Goal: Information Seeking & Learning: Understand process/instructions

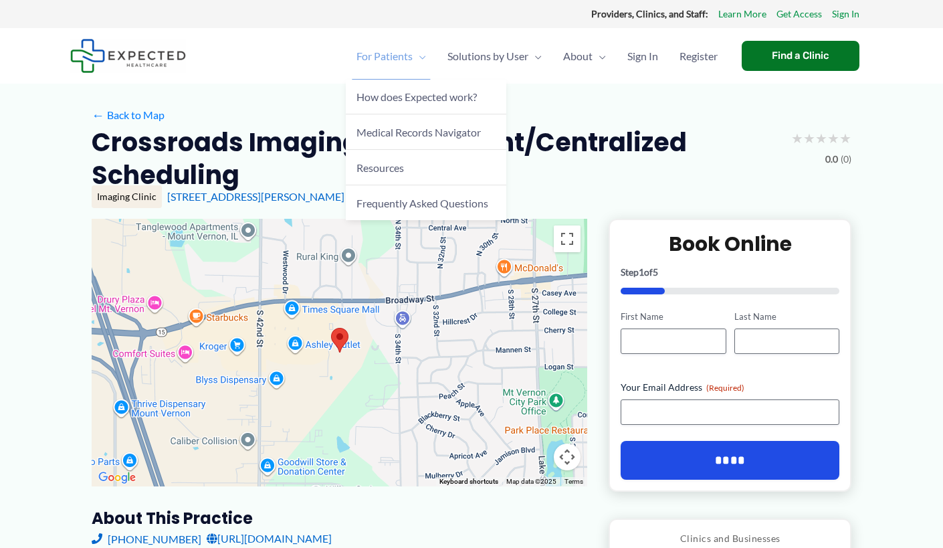
click at [373, 55] on span "For Patients" at bounding box center [385, 56] width 56 height 47
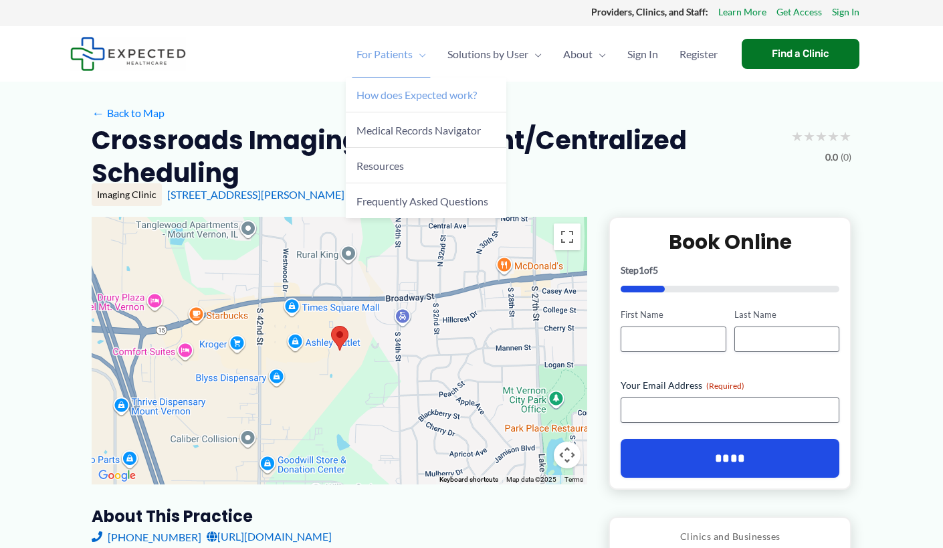
scroll to position [1, 0]
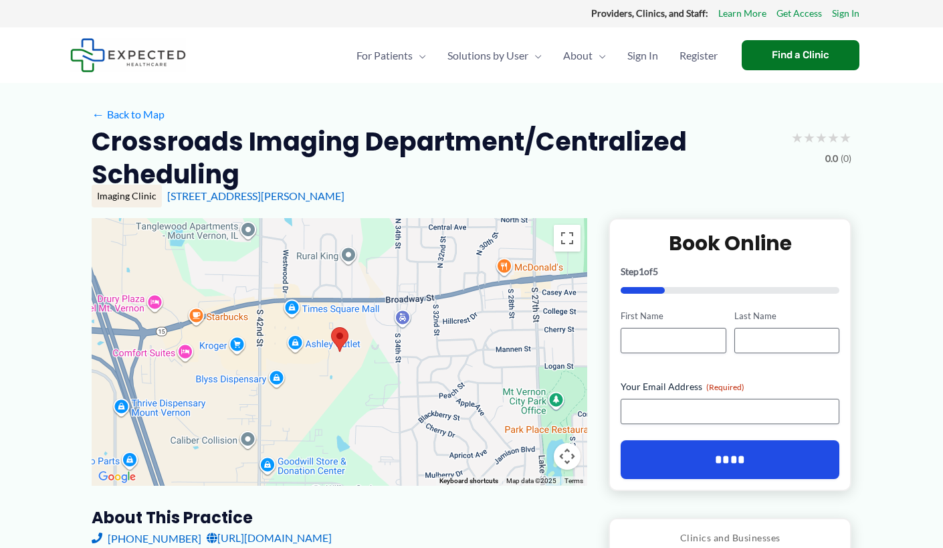
click at [342, 341] on img at bounding box center [340, 339] width 28 height 35
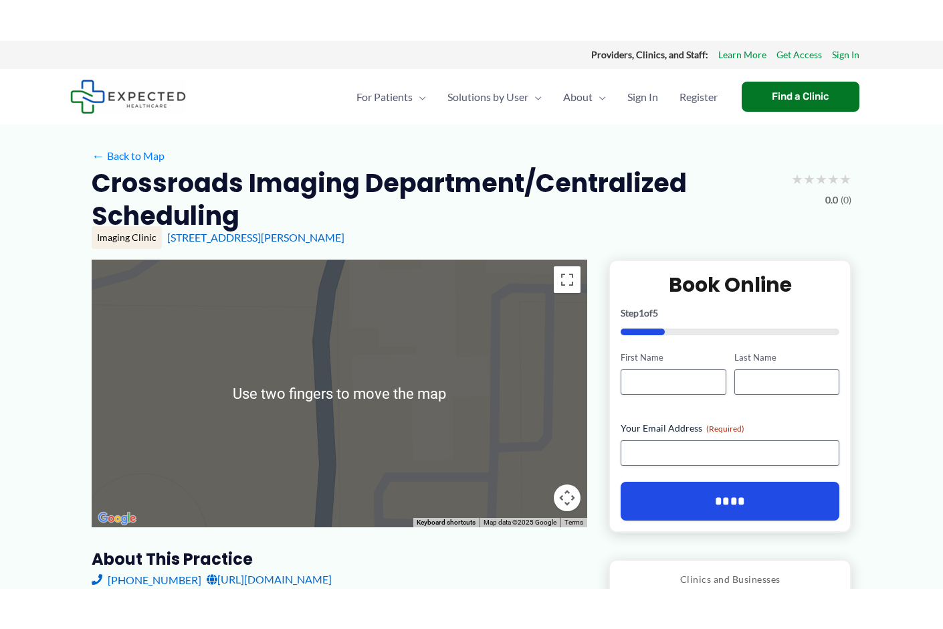
scroll to position [0, 0]
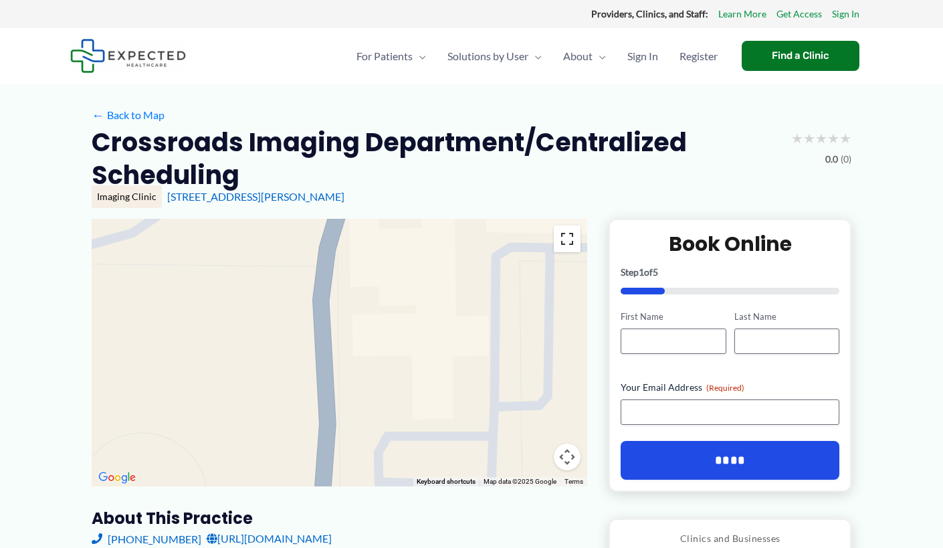
click at [572, 247] on button "Toggle fullscreen view" at bounding box center [567, 238] width 27 height 27
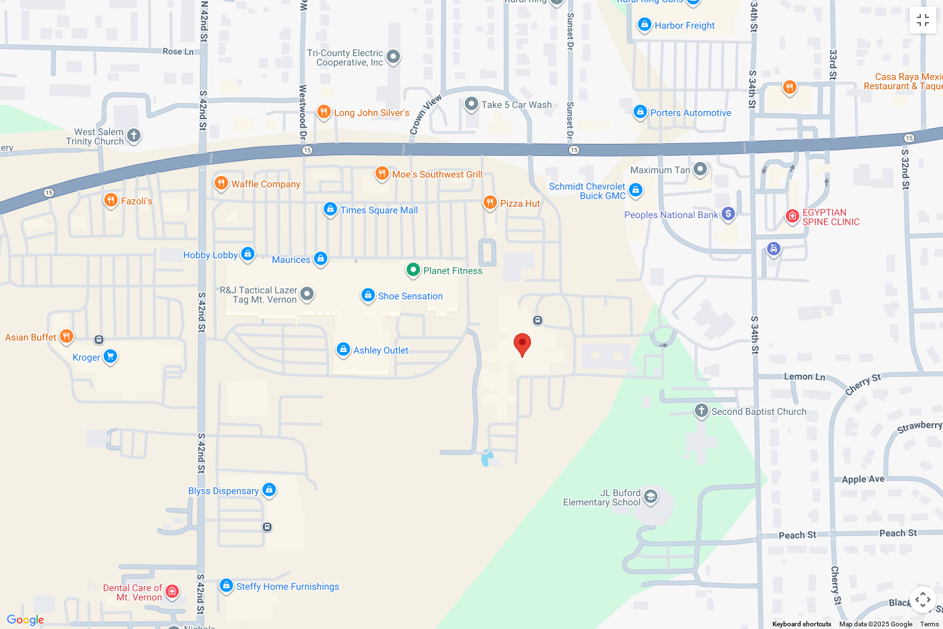
click at [527, 342] on img at bounding box center [522, 345] width 28 height 35
click at [532, 355] on img at bounding box center [522, 345] width 28 height 35
click at [525, 347] on img at bounding box center [522, 345] width 28 height 35
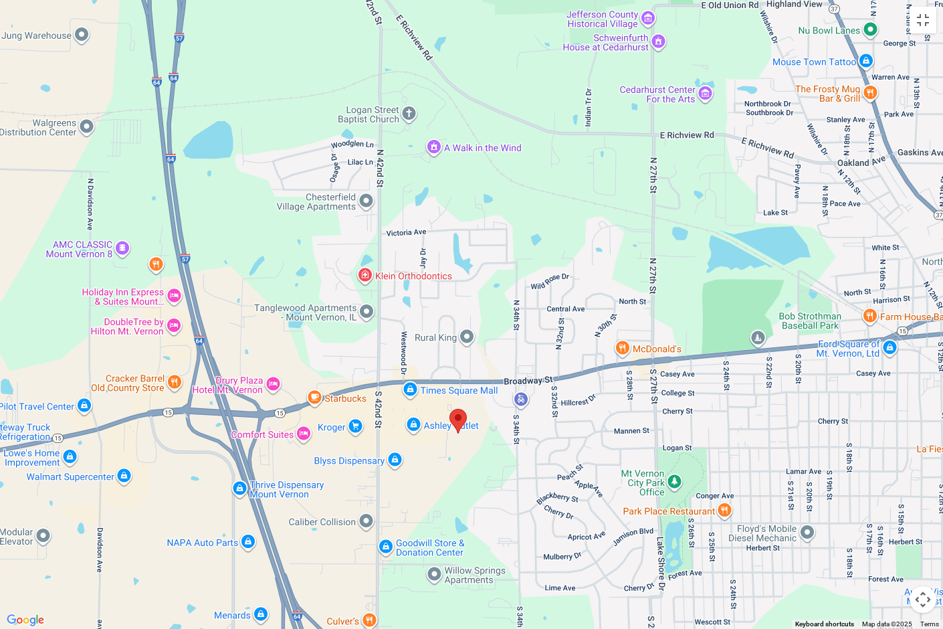
click at [664, 371] on div at bounding box center [471, 314] width 943 height 629
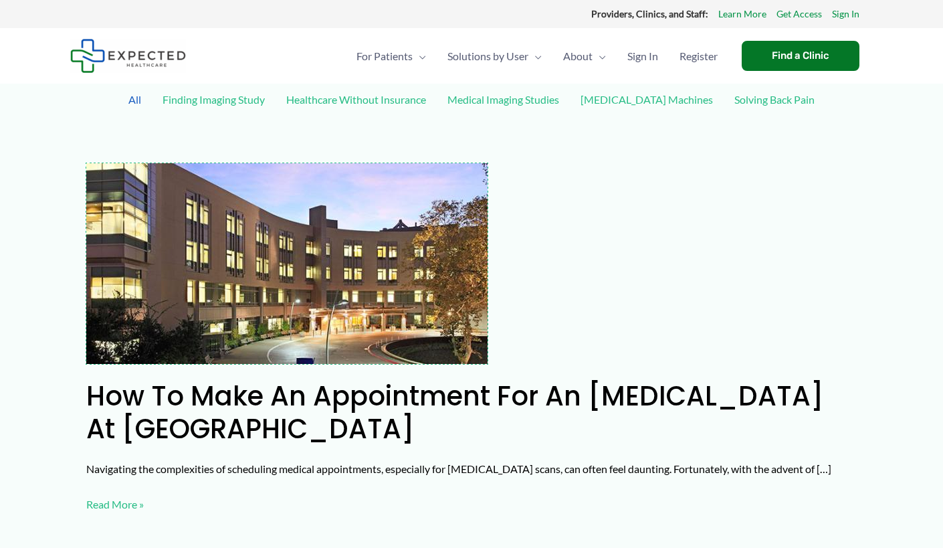
click at [380, 186] on img "Read: How to Make an Appointment for an MRI at Camino Real" at bounding box center [286, 263] width 401 height 201
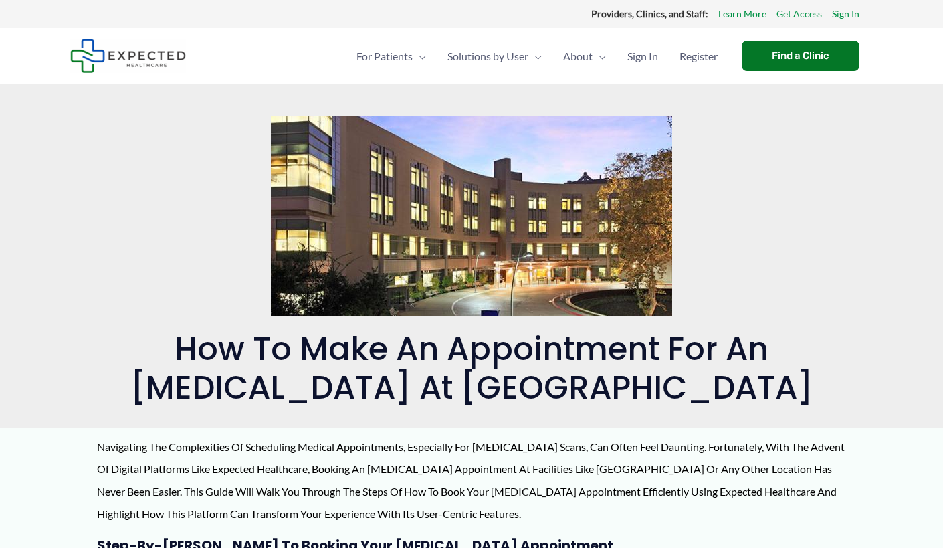
click at [380, 186] on img at bounding box center [471, 216] width 401 height 201
